Goal: Find specific page/section: Find specific page/section

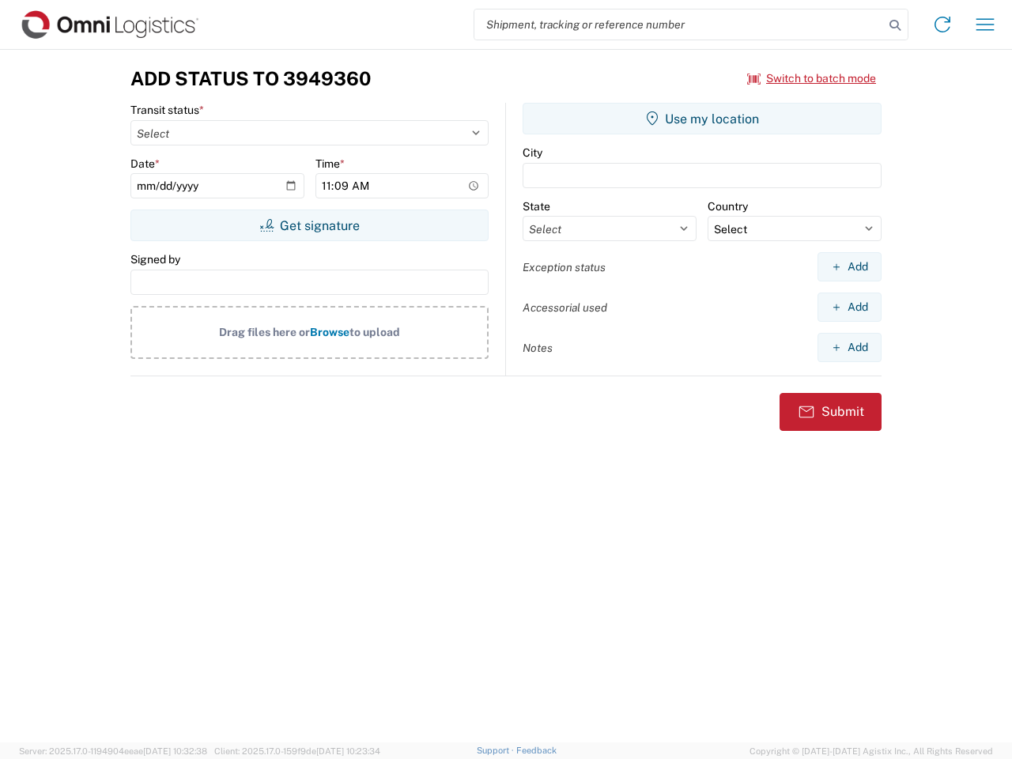
click at [679, 25] on input "search" at bounding box center [679, 24] width 410 height 30
click at [895, 25] on icon at bounding box center [895, 25] width 22 height 22
click at [942, 25] on icon at bounding box center [942, 24] width 25 height 25
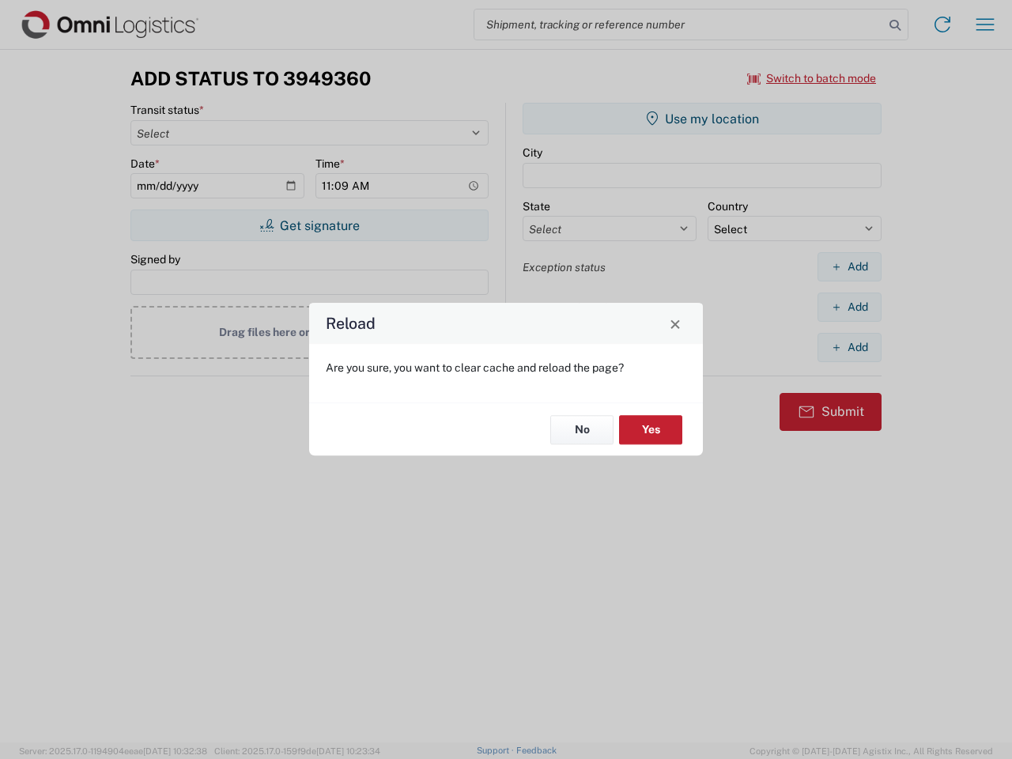
click at [985, 25] on div "Reload Are you sure, you want to clear cache and reload the page? No Yes" at bounding box center [506, 379] width 1012 height 759
click at [812, 78] on div "Reload Are you sure, you want to clear cache and reload the page? No Yes" at bounding box center [506, 379] width 1012 height 759
click at [309, 225] on div "Reload Are you sure, you want to clear cache and reload the page? No Yes" at bounding box center [506, 379] width 1012 height 759
click at [702, 119] on div "Reload Are you sure, you want to clear cache and reload the page? No Yes" at bounding box center [506, 379] width 1012 height 759
click at [849, 266] on div "Reload Are you sure, you want to clear cache and reload the page? No Yes" at bounding box center [506, 379] width 1012 height 759
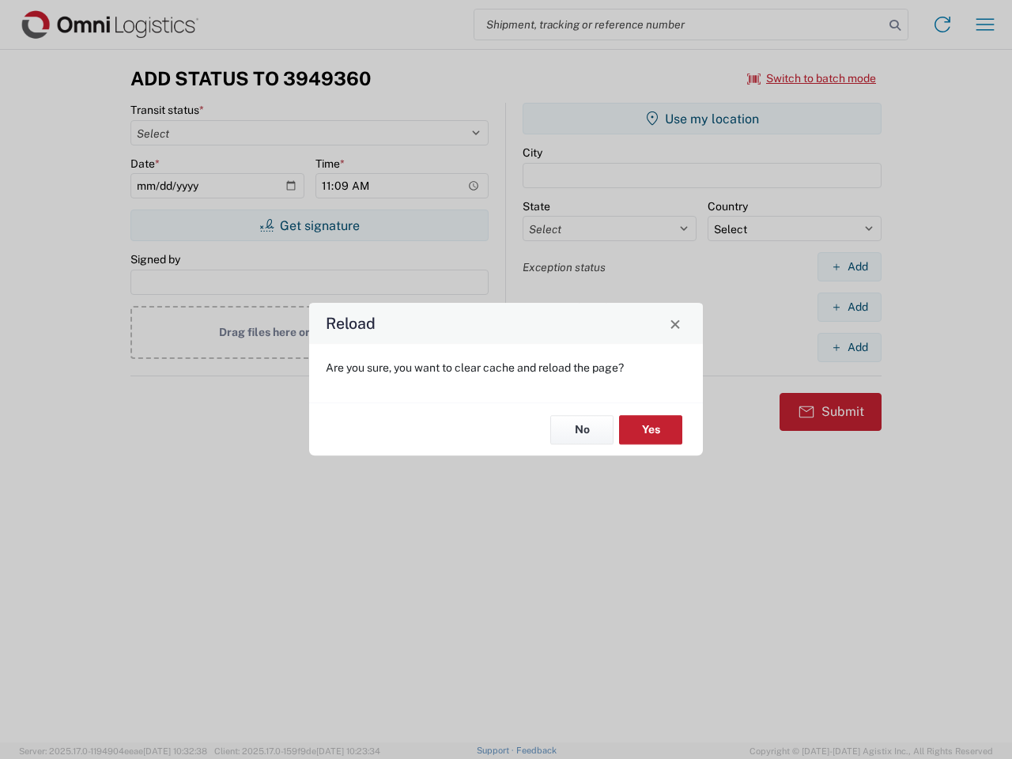
click at [849, 307] on div "Reload Are you sure, you want to clear cache and reload the page? No Yes" at bounding box center [506, 379] width 1012 height 759
click at [849, 347] on div "Reload Are you sure, you want to clear cache and reload the page? No Yes" at bounding box center [506, 379] width 1012 height 759
